Goal: Task Accomplishment & Management: Use online tool/utility

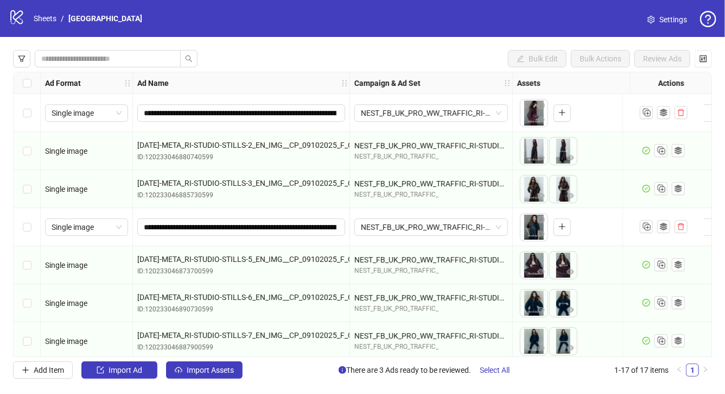
scroll to position [0, 162]
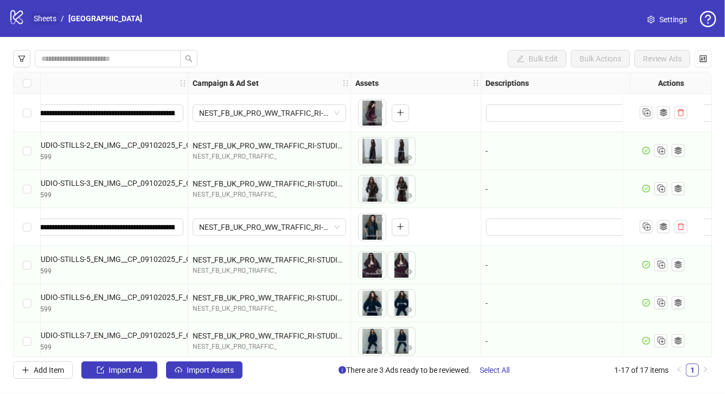
click at [48, 19] on link "Sheets" at bounding box center [44, 18] width 27 height 12
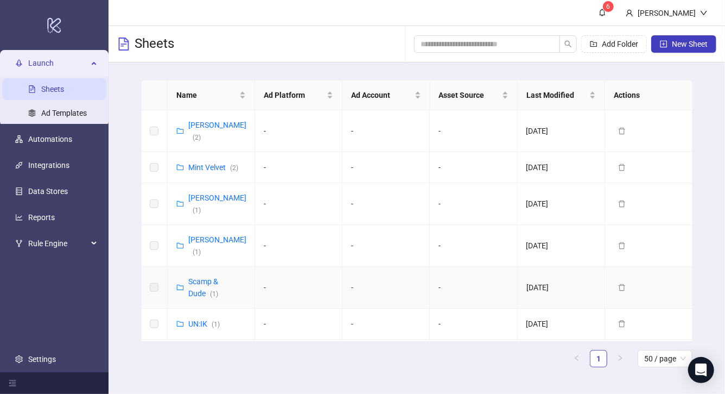
scroll to position [28, 0]
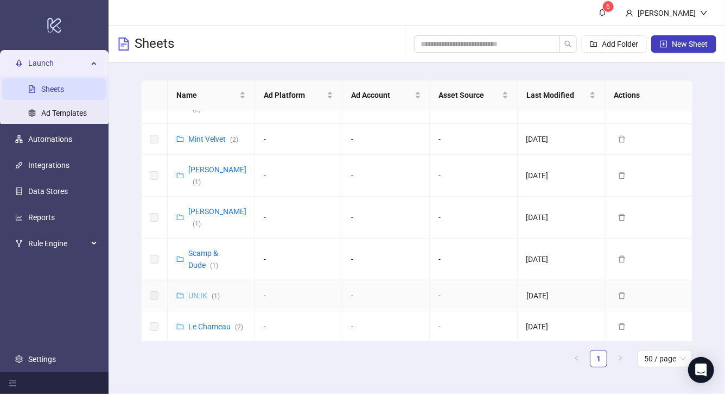
click at [203, 291] on link "UN:IK ( 1 )" at bounding box center [203, 295] width 31 height 9
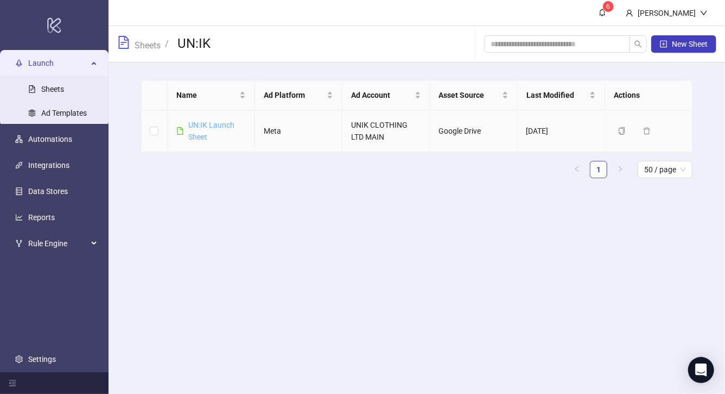
click at [203, 122] on link "UN:IK Launch Sheet" at bounding box center [211, 131] width 46 height 21
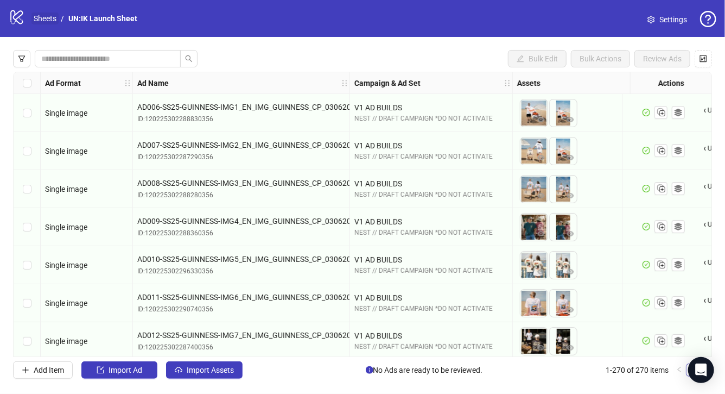
click at [40, 17] on link "Sheets" at bounding box center [44, 18] width 27 height 12
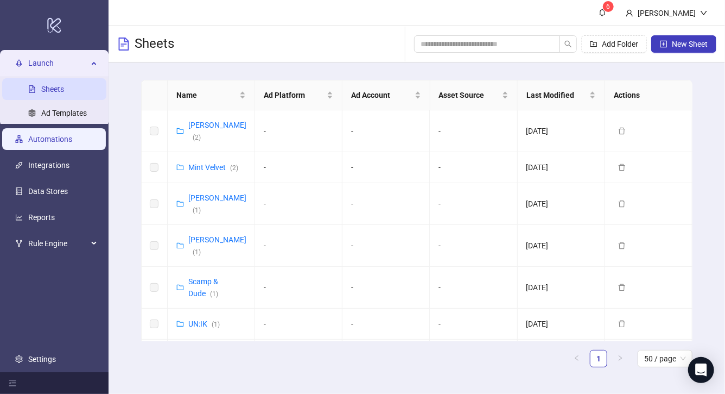
click at [54, 139] on link "Automations" at bounding box center [50, 139] width 44 height 9
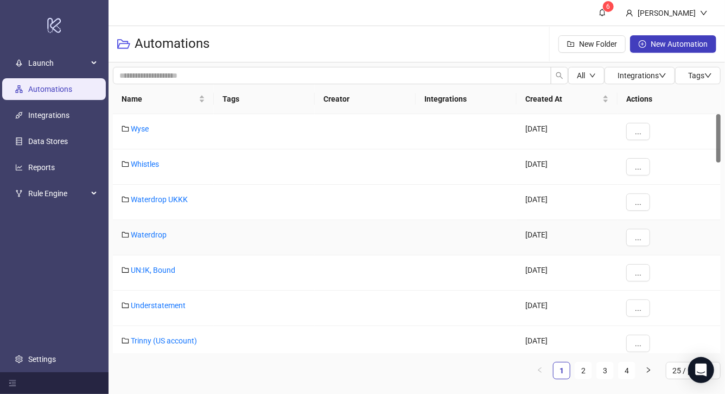
scroll to position [62, 0]
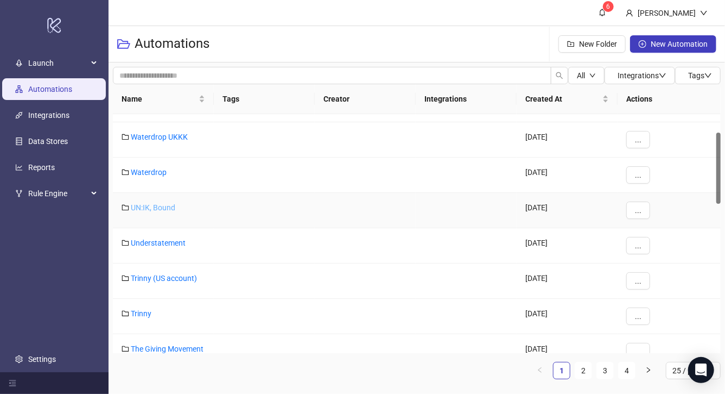
click at [150, 208] on link "UN:IK, Bound" at bounding box center [153, 207] width 45 height 9
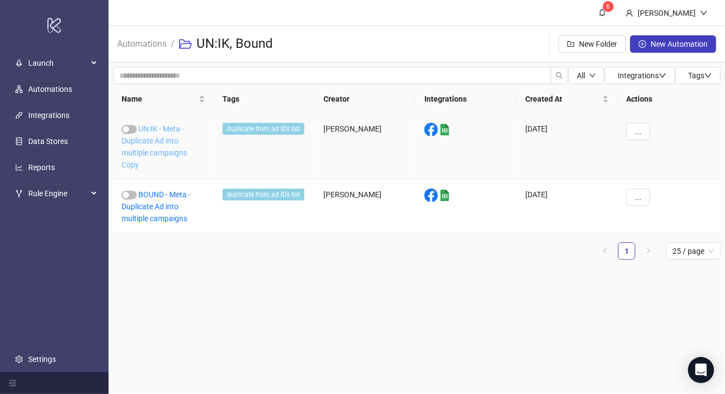
click at [157, 143] on link "UN:IK - Meta - Duplicate Ad into multiple campaigns Copy" at bounding box center [155, 146] width 66 height 45
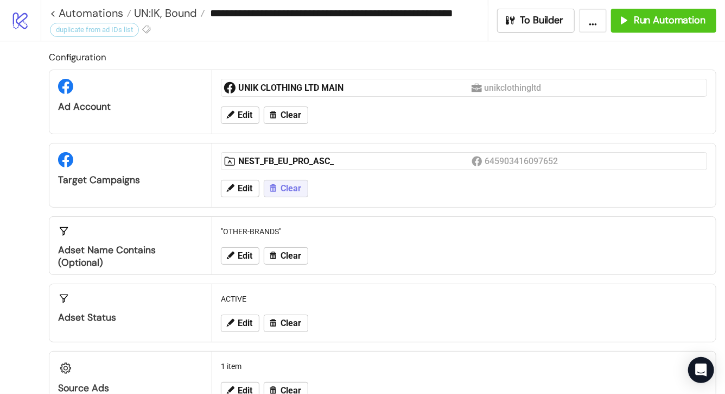
click at [291, 191] on span "Clear" at bounding box center [291, 188] width 21 height 10
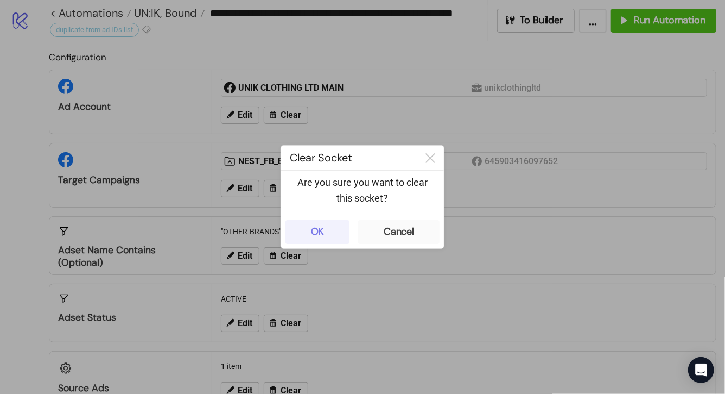
click at [321, 236] on div "OK" at bounding box center [318, 231] width 14 height 12
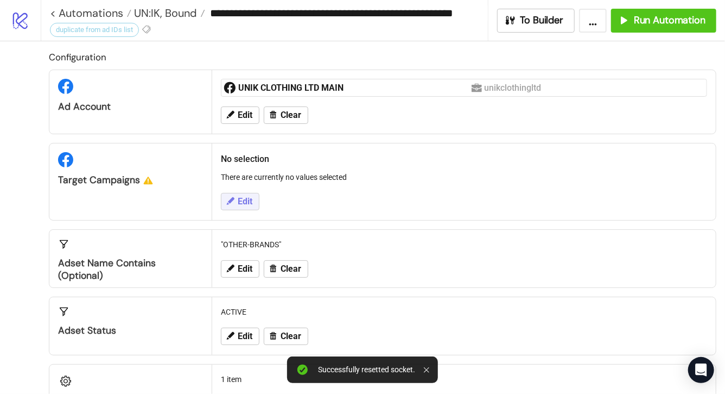
click at [241, 201] on span "Edit" at bounding box center [245, 202] width 15 height 10
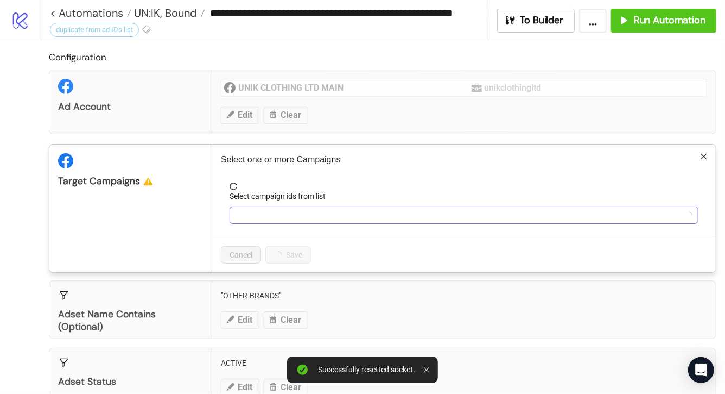
click at [281, 220] on div at bounding box center [458, 214] width 453 height 15
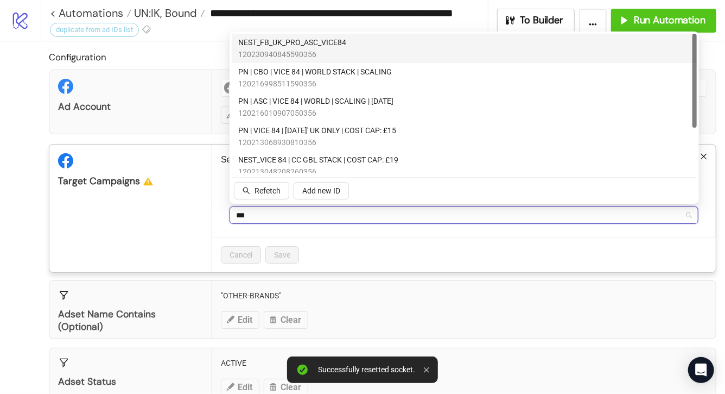
type input "****"
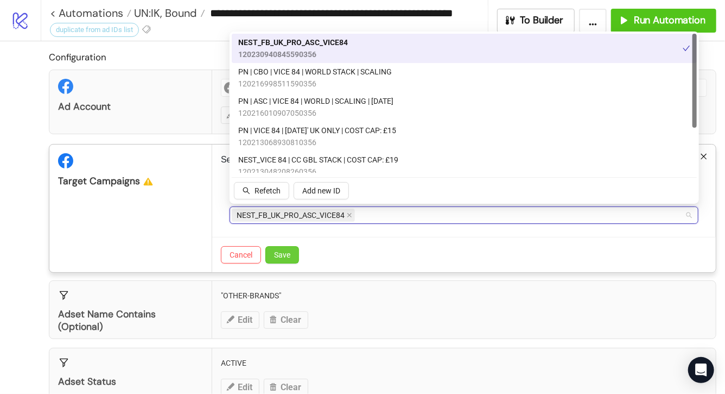
click at [280, 258] on span "Save" at bounding box center [282, 254] width 16 height 9
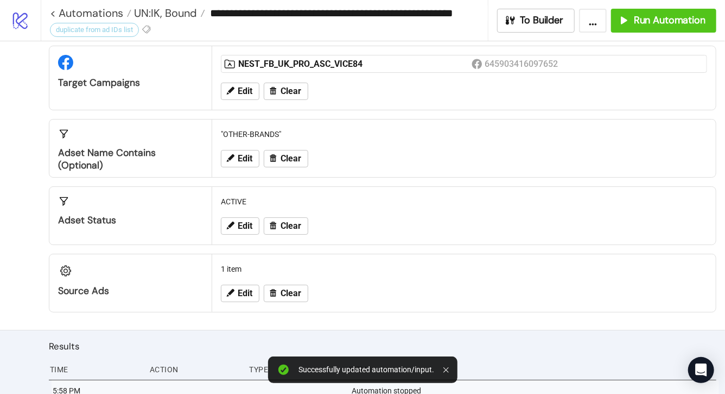
scroll to position [142, 0]
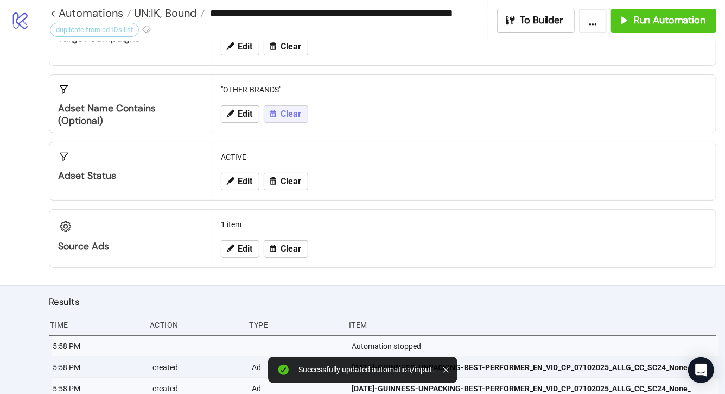
click at [285, 116] on span "Clear" at bounding box center [291, 114] width 21 height 10
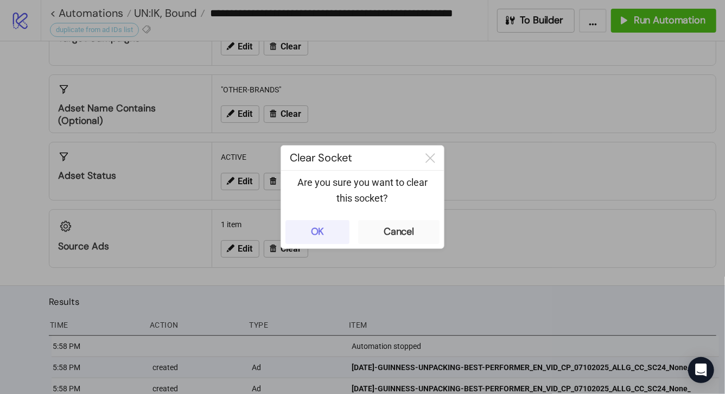
click at [334, 230] on button "OK" at bounding box center [318, 232] width 64 height 24
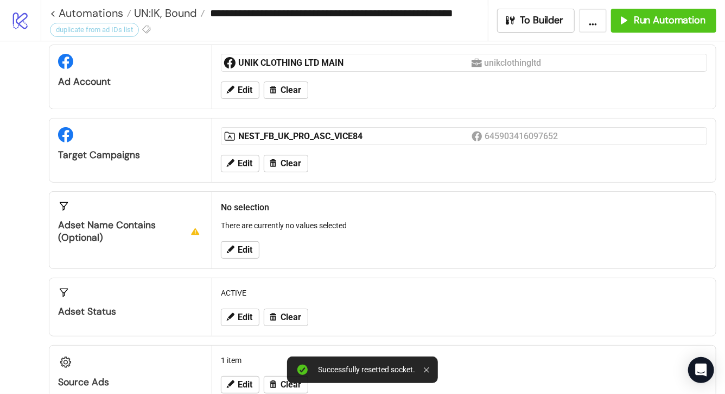
scroll to position [0, 0]
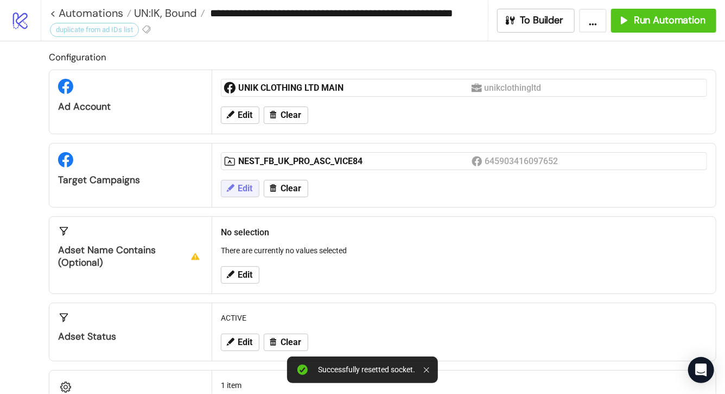
click at [250, 187] on span "Edit" at bounding box center [245, 188] width 15 height 10
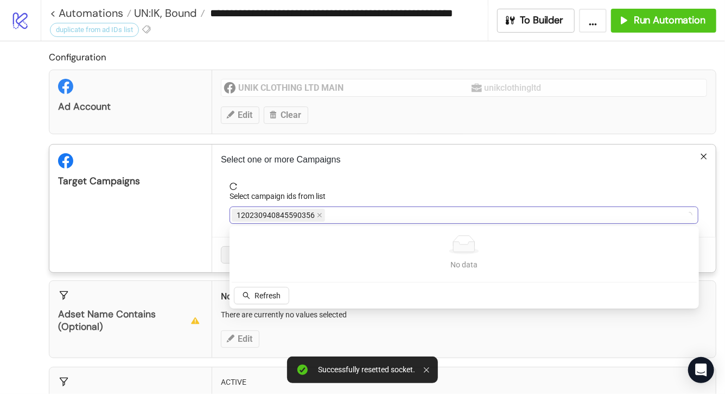
click at [341, 216] on div "120230940845590356" at bounding box center [458, 214] width 453 height 15
